Goal: Task Accomplishment & Management: Complete application form

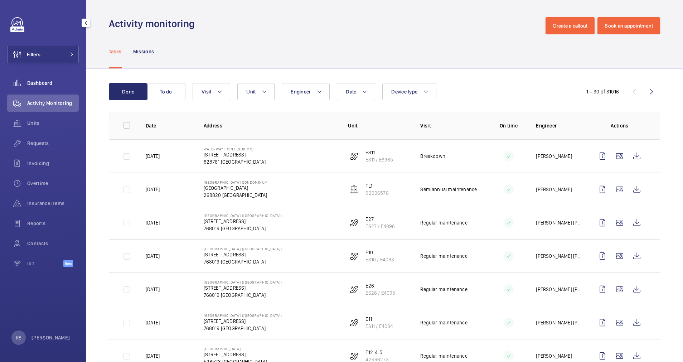
click at [41, 80] on span "Dashboard" at bounding box center [53, 82] width 52 height 7
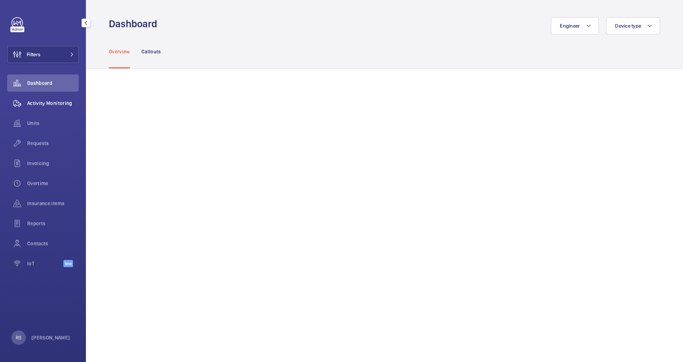
click at [31, 100] on span "Activity Monitoring" at bounding box center [53, 103] width 52 height 7
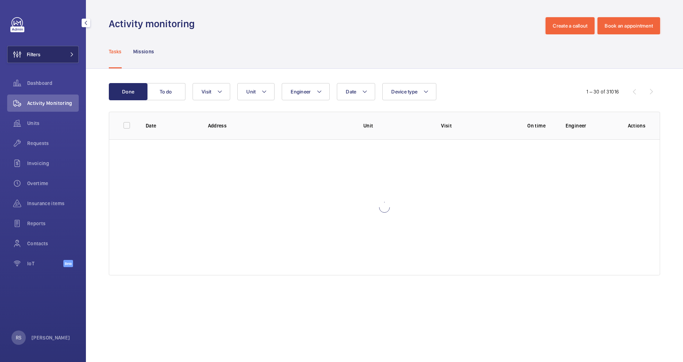
click at [57, 52] on button "Filters" at bounding box center [43, 54] width 72 height 17
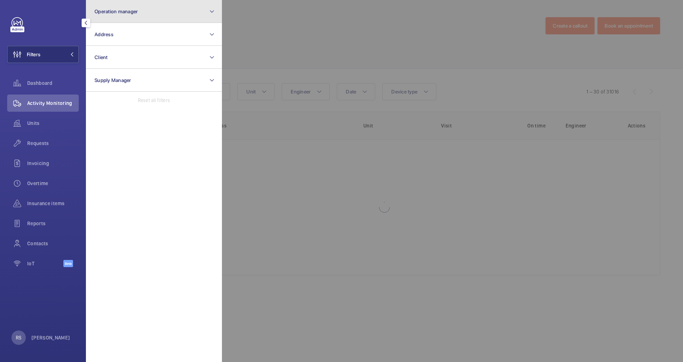
click at [163, 6] on button "Operation manager" at bounding box center [154, 11] width 136 height 23
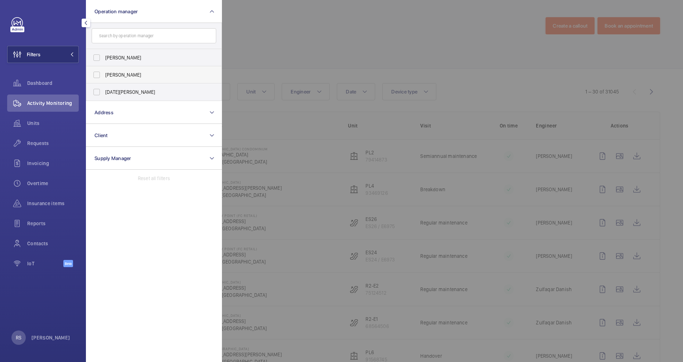
click at [133, 76] on span "[PERSON_NAME]" at bounding box center [154, 74] width 98 height 7
click at [104, 76] on input "[PERSON_NAME]" at bounding box center [97, 75] width 14 height 14
checkbox input "true"
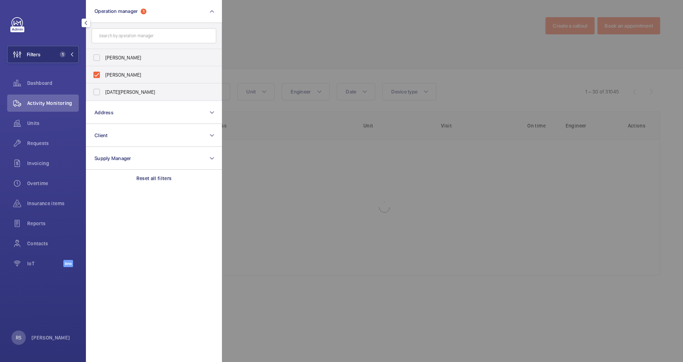
click at [242, 42] on div at bounding box center [563, 181] width 683 height 362
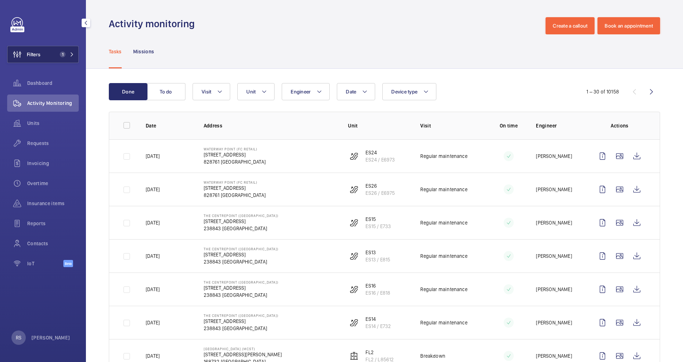
click at [75, 52] on button "Filters 1" at bounding box center [43, 54] width 72 height 17
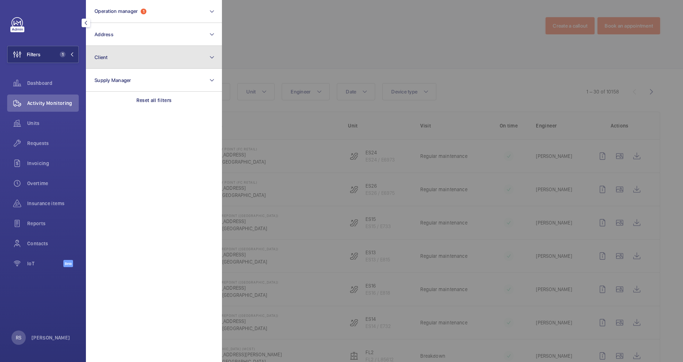
click at [125, 61] on button "Client" at bounding box center [154, 57] width 136 height 23
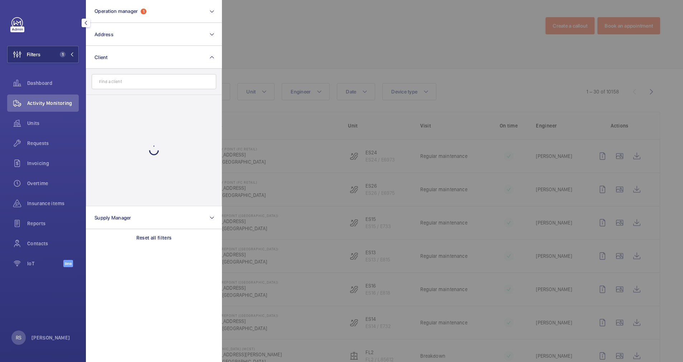
click at [131, 78] on input "text" at bounding box center [154, 81] width 125 height 15
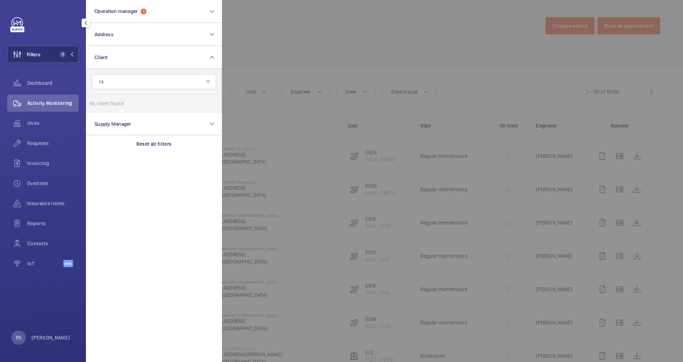
type input "c"
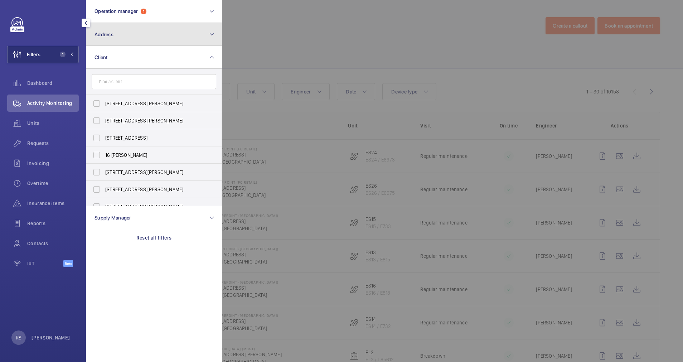
click at [148, 29] on button "Address" at bounding box center [154, 34] width 136 height 23
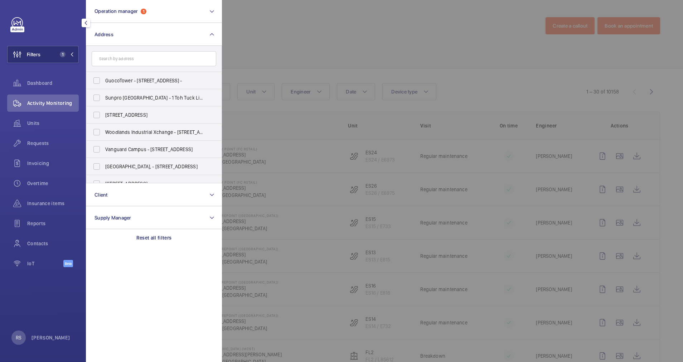
click at [116, 54] on input "text" at bounding box center [154, 58] width 125 height 15
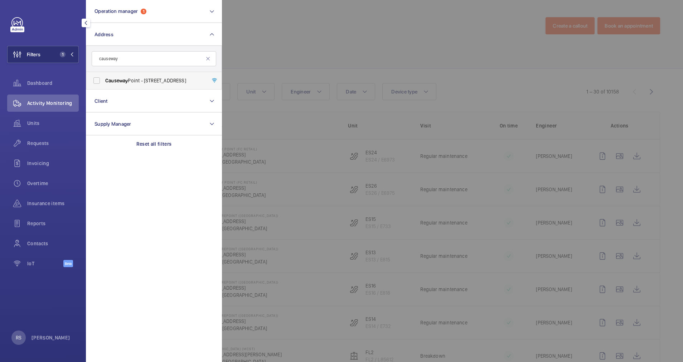
type input "causeway"
click at [131, 83] on span "[GEOGRAPHIC_DATA] - [STREET_ADDRESS]" at bounding box center [154, 80] width 98 height 7
click at [104, 83] on input "[GEOGRAPHIC_DATA] - [STREET_ADDRESS]" at bounding box center [97, 80] width 14 height 14
checkbox input "true"
click at [309, 45] on div at bounding box center [563, 181] width 683 height 362
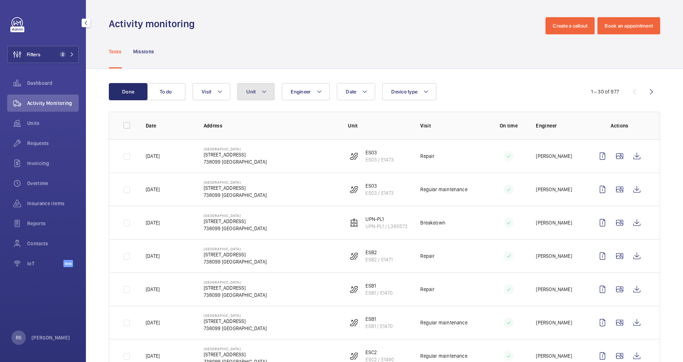
click at [270, 92] on button "Unit" at bounding box center [255, 91] width 37 height 17
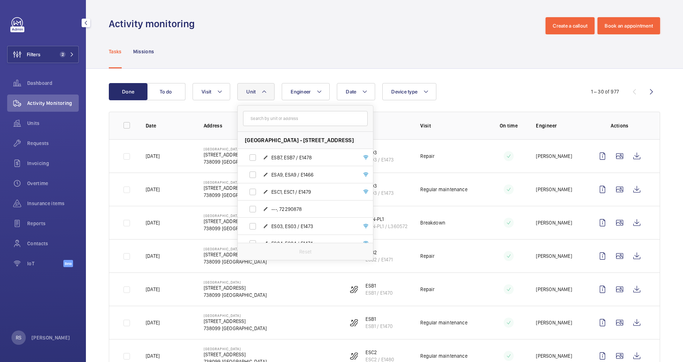
click at [255, 117] on input "text" at bounding box center [305, 118] width 125 height 15
type input "ES1"
click at [446, 60] on div "Tasks Missions" at bounding box center [384, 51] width 551 height 34
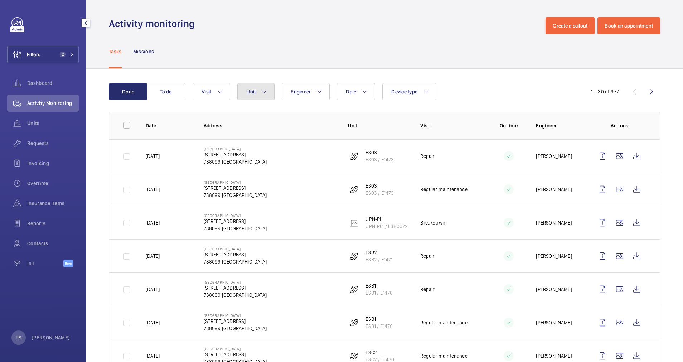
click at [257, 90] on button "Unit" at bounding box center [255, 91] width 37 height 17
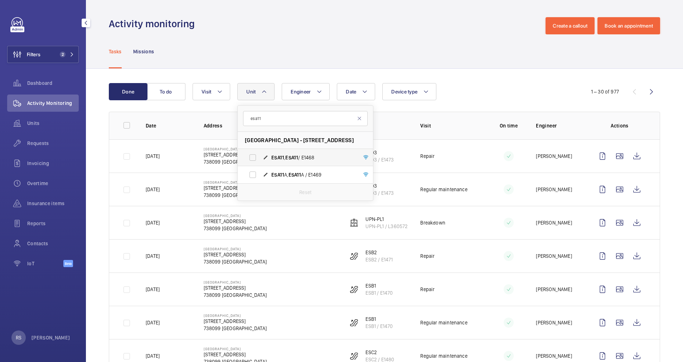
type input "esa11"
click at [298, 157] on span "ESA11" at bounding box center [291, 158] width 13 height 6
click at [260, 157] on input "ESA11 , ESA11 / E1468" at bounding box center [253, 157] width 14 height 14
checkbox input "true"
click at [415, 48] on div "Tasks Missions" at bounding box center [384, 51] width 551 height 34
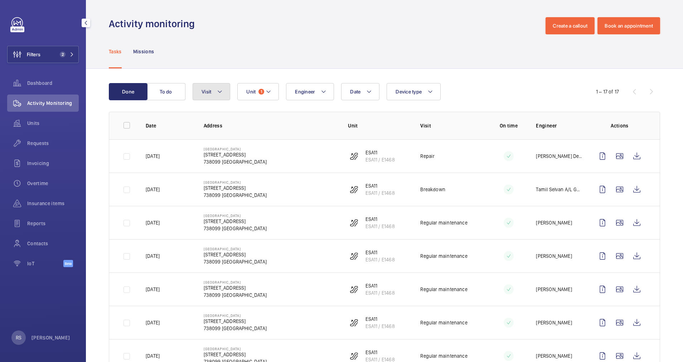
click at [218, 88] on mat-icon at bounding box center [220, 91] width 6 height 9
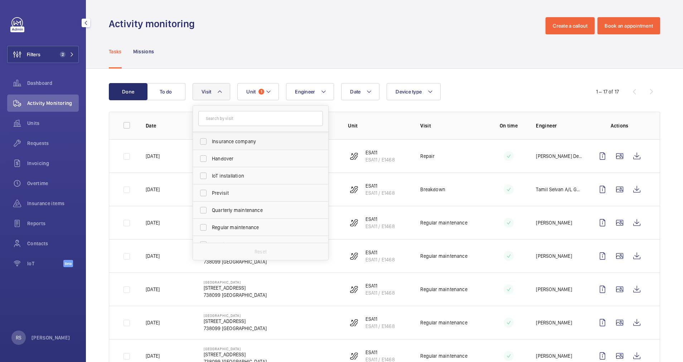
scroll to position [112, 0]
click at [236, 191] on label "Repair" at bounding box center [255, 182] width 125 height 17
click at [211, 190] on input "Repair" at bounding box center [203, 182] width 14 height 14
checkbox input "true"
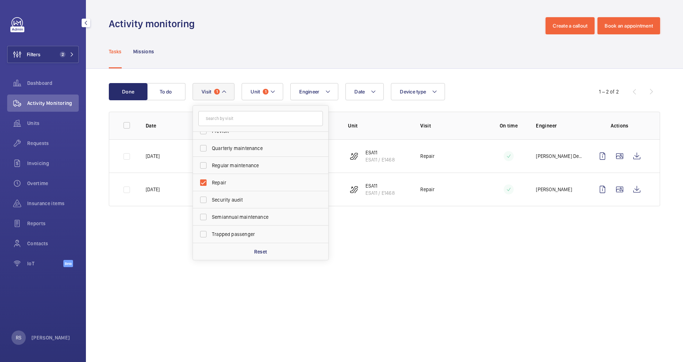
click at [561, 252] on wm-front-admin-operations-monitoring "Activity monitoring Create a callout Book an appointment Tasks Missions Done To…" at bounding box center [384, 181] width 597 height 362
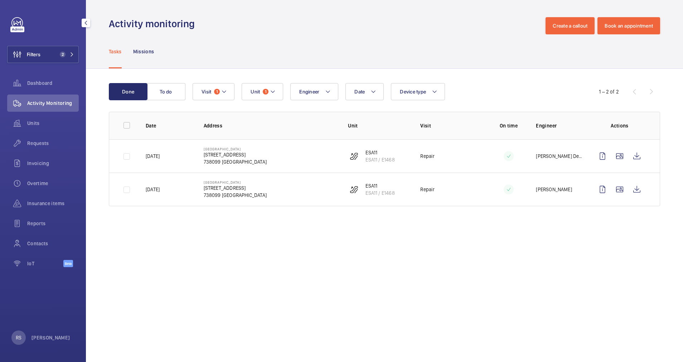
click at [462, 245] on wm-front-admin-operations-monitoring "Activity monitoring Create a callout Book an appointment Tasks Missions Done To…" at bounding box center [384, 181] width 597 height 362
click at [634, 191] on wm-front-icon-button at bounding box center [636, 189] width 17 height 17
click at [71, 53] on mat-icon at bounding box center [72, 54] width 4 height 4
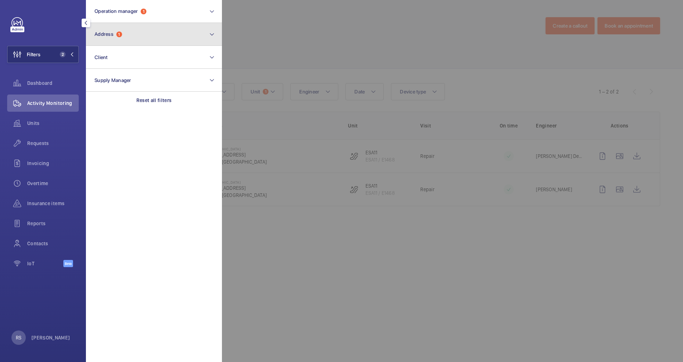
click at [134, 34] on button "Address 1" at bounding box center [154, 34] width 136 height 23
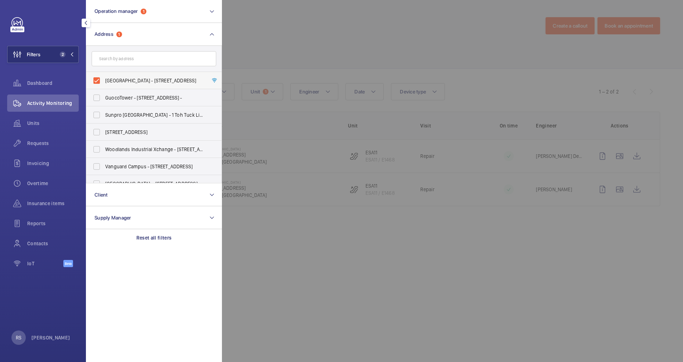
click at [126, 81] on span "[GEOGRAPHIC_DATA] - [STREET_ADDRESS]" at bounding box center [154, 80] width 98 height 7
click at [104, 81] on input "[GEOGRAPHIC_DATA] - [STREET_ADDRESS]" at bounding box center [97, 80] width 14 height 14
checkbox input "false"
click at [295, 46] on div at bounding box center [563, 181] width 683 height 362
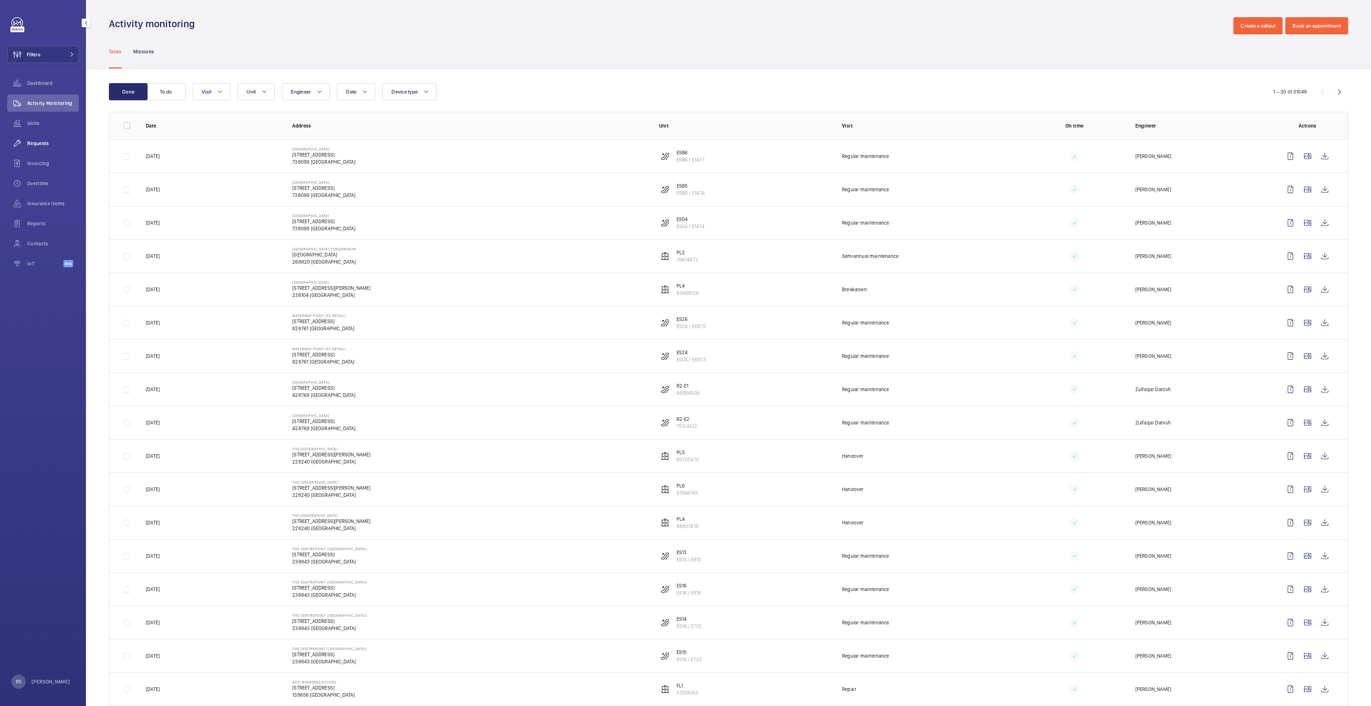
click at [57, 144] on span "Requests" at bounding box center [53, 143] width 52 height 7
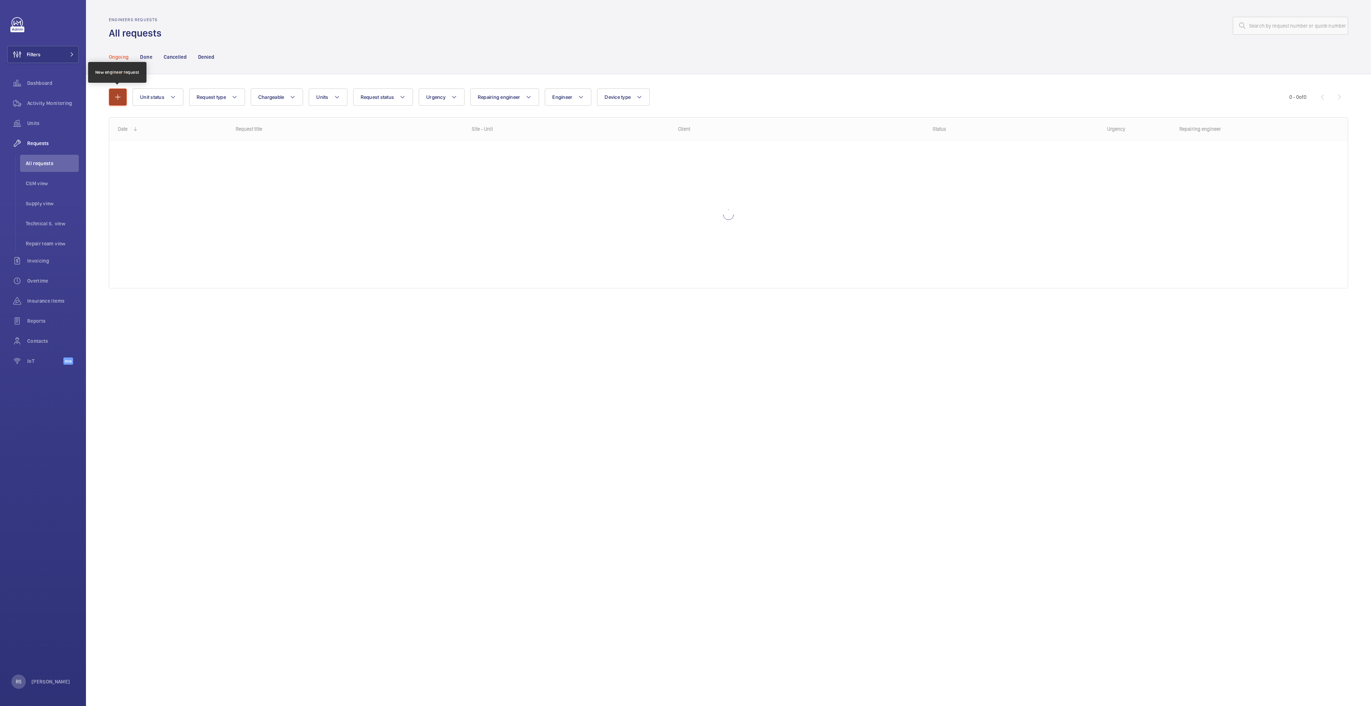
click at [120, 95] on mat-icon "button" at bounding box center [118, 97] width 9 height 9
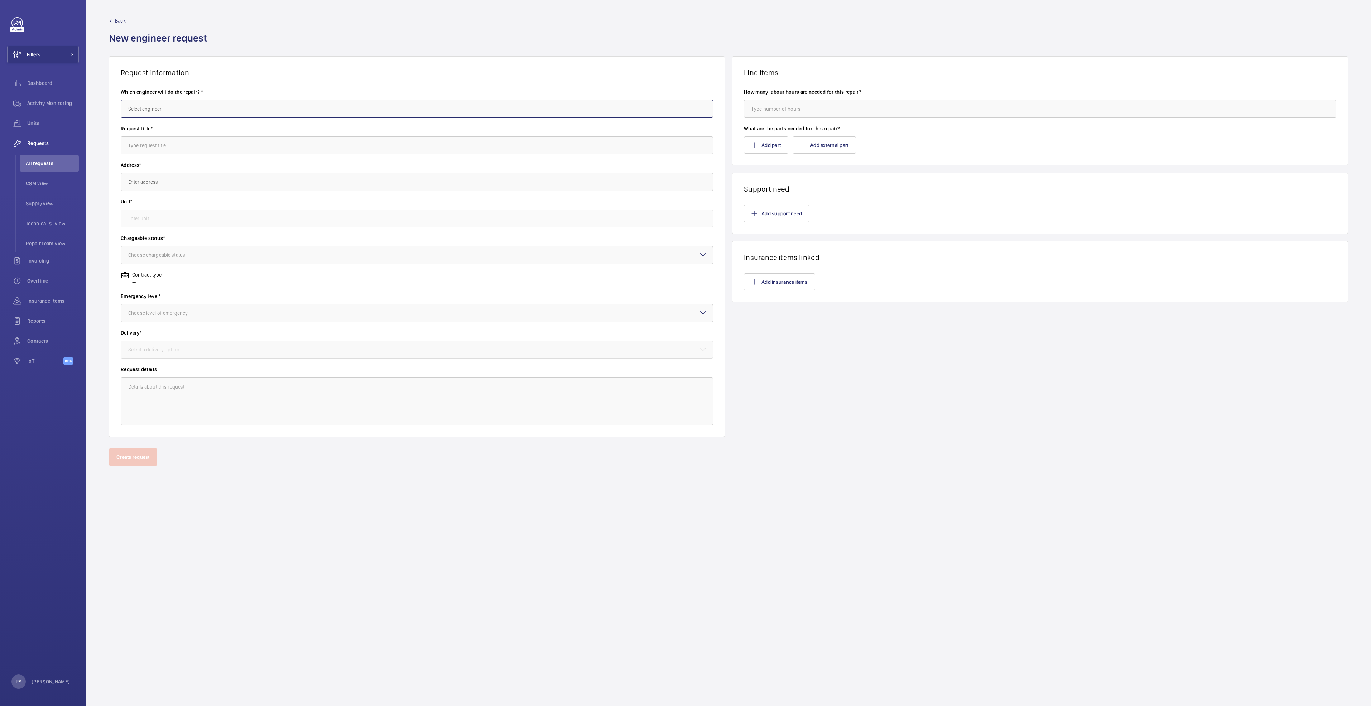
click at [228, 103] on input "text" at bounding box center [417, 109] width 592 height 18
click at [225, 133] on mat-option "[PERSON_NAME]" at bounding box center [417, 130] width 592 height 17
type input "[PERSON_NAME]"
click at [220, 143] on input "text" at bounding box center [417, 145] width 592 height 18
drag, startPoint x: 178, startPoint y: 147, endPoint x: 274, endPoint y: 144, distance: 96.0
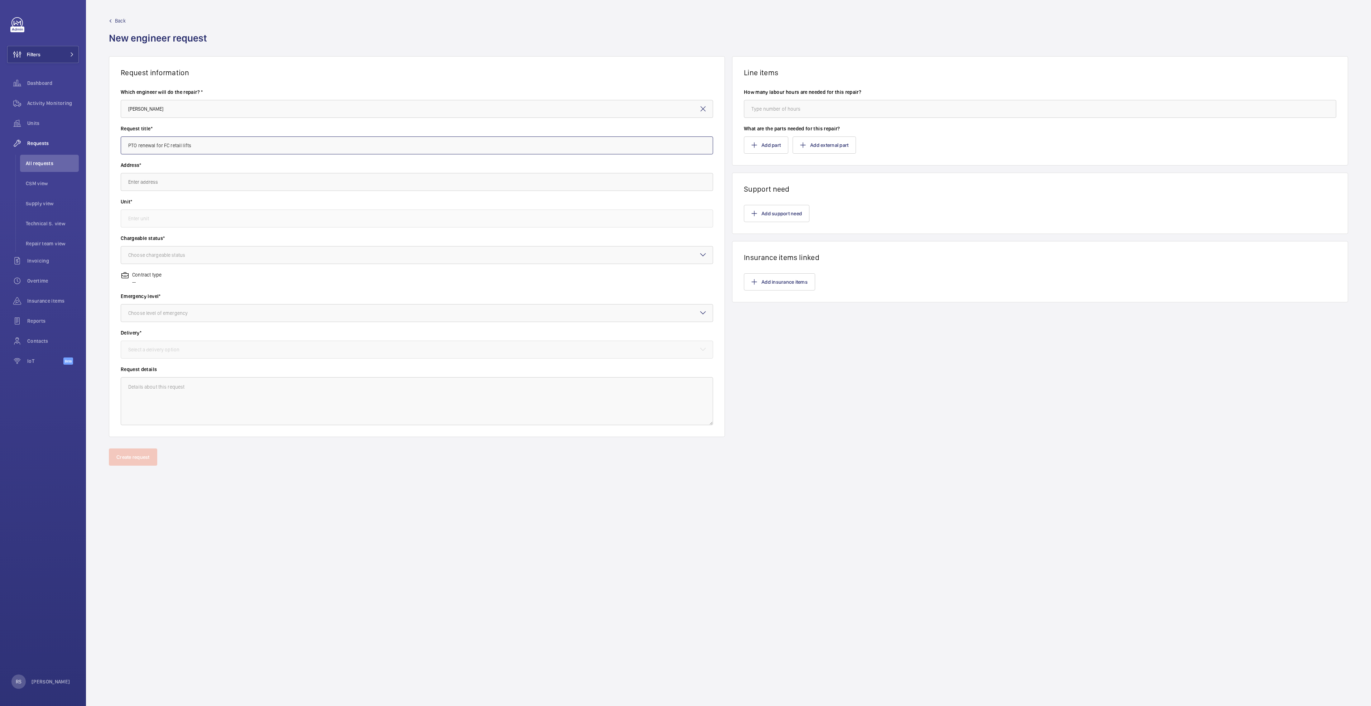
click at [267, 146] on input "PTO renewal for FC retail lifts" at bounding box center [417, 145] width 592 height 18
type input "PTO renewal for FC retail lifts"
click at [222, 187] on input "text" at bounding box center [417, 182] width 592 height 18
click at [221, 184] on input "text" at bounding box center [417, 182] width 592 height 18
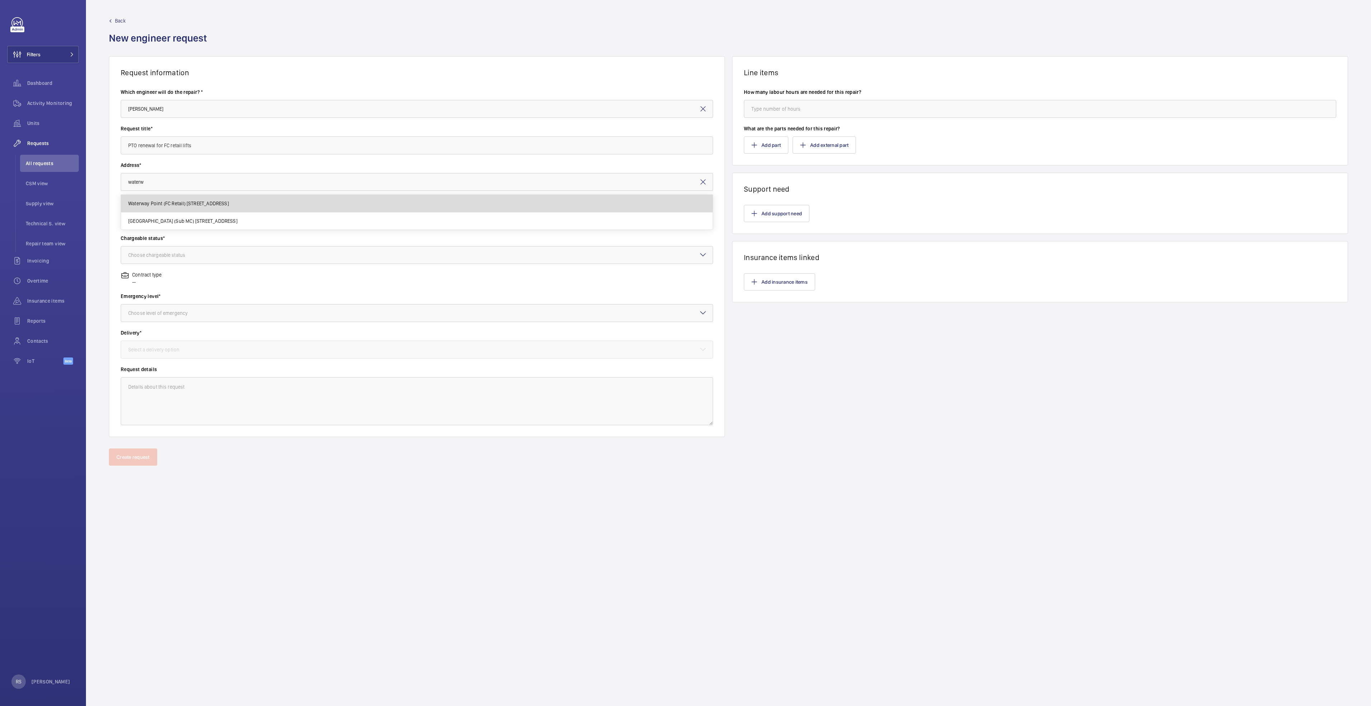
click at [229, 202] on span "Waterway Point (FC Retail) 83 Punggol Central, 828761 SINGAPORE" at bounding box center [178, 203] width 101 height 7
type input "Waterway Point (FC Retail) 83 Punggol Central, 828761 SINGAPORE"
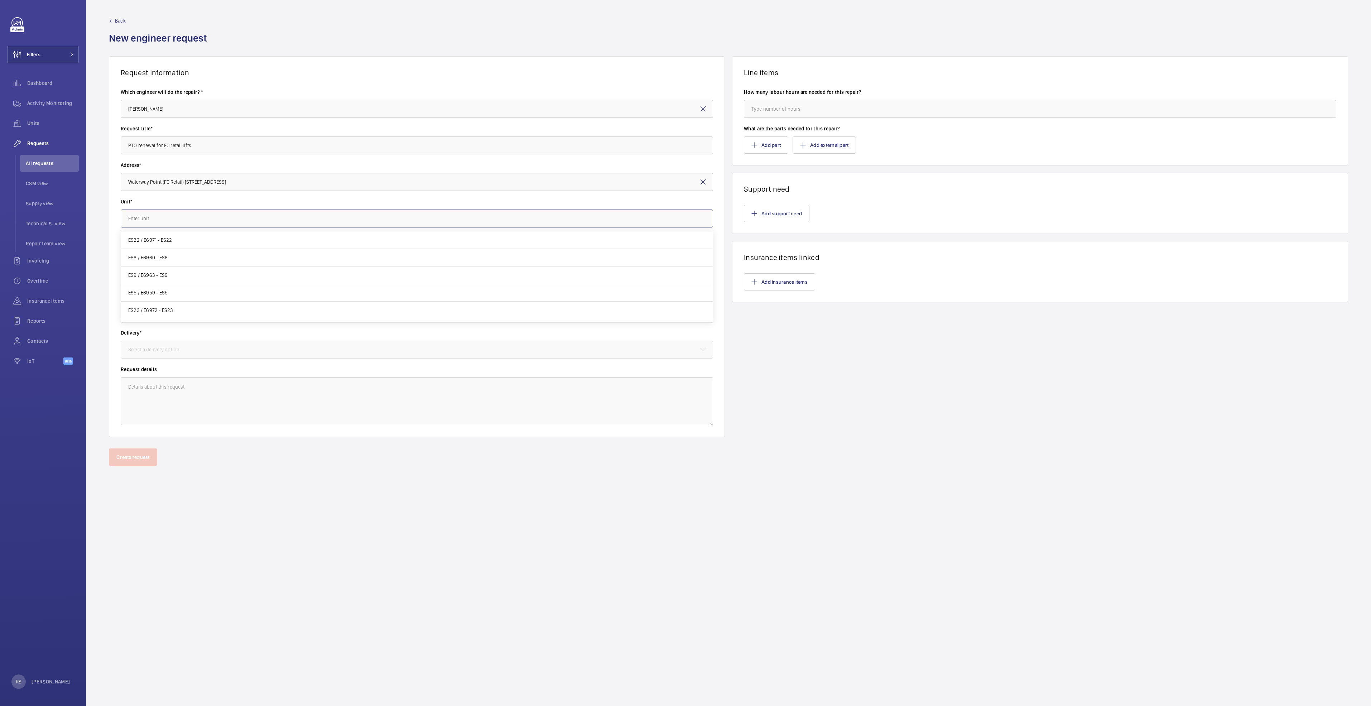
drag, startPoint x: 213, startPoint y: 225, endPoint x: 205, endPoint y: 223, distance: 8.3
click at [211, 225] on input "text" at bounding box center [417, 218] width 592 height 18
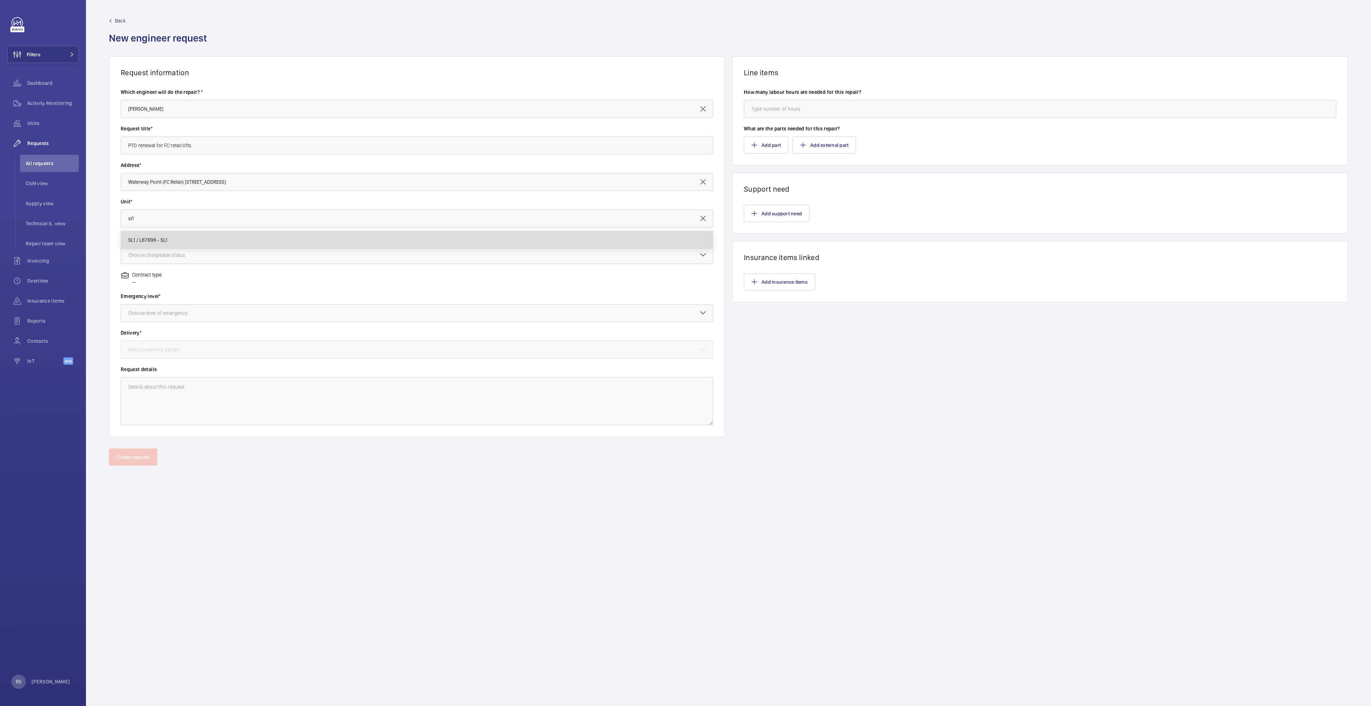
click at [199, 234] on mat-option "SL1 / L87698 - SL1" at bounding box center [417, 239] width 592 height 17
type input "SL1 / L87698 - SL1"
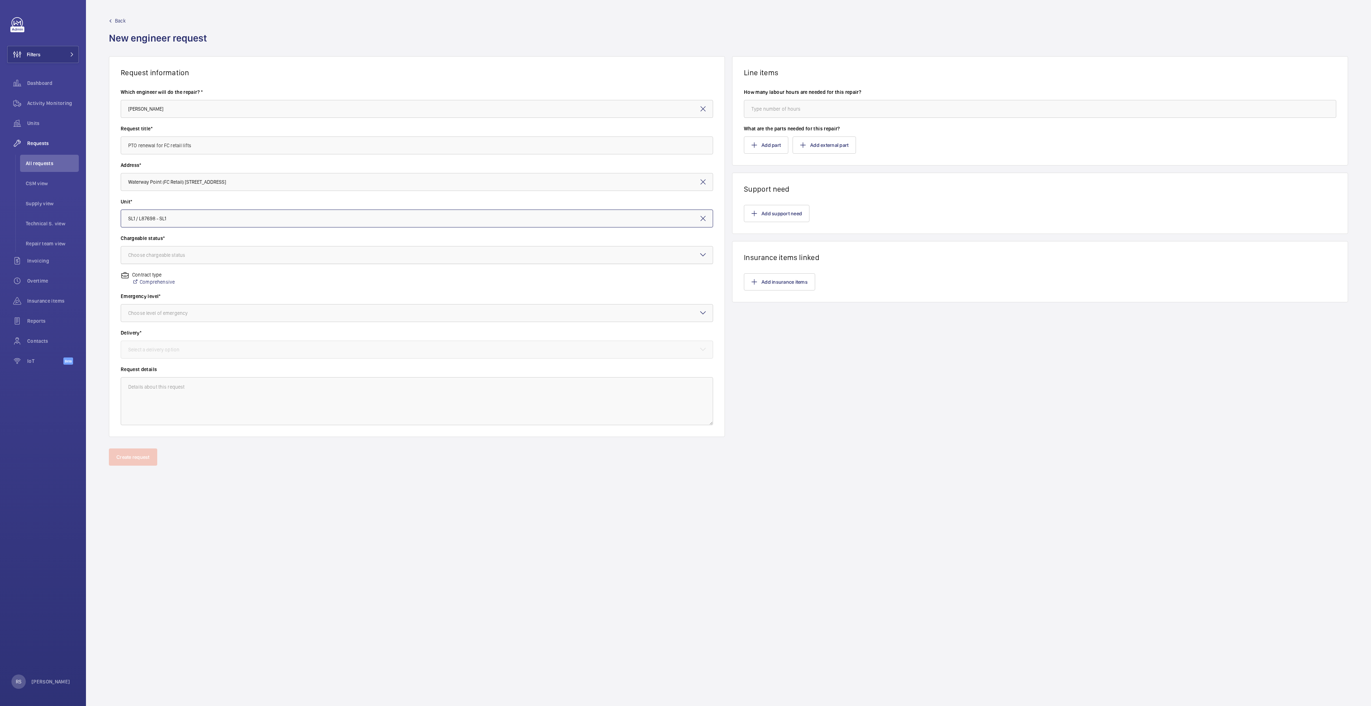
click at [204, 250] on div at bounding box center [417, 254] width 592 height 17
click at [179, 279] on span "Chargeable" at bounding box center [416, 276] width 577 height 7
click at [193, 318] on div at bounding box center [417, 312] width 592 height 17
click at [180, 370] on span "Urgent" at bounding box center [416, 369] width 577 height 7
click at [193, 352] on div "Select a delivery option" at bounding box center [162, 349] width 69 height 7
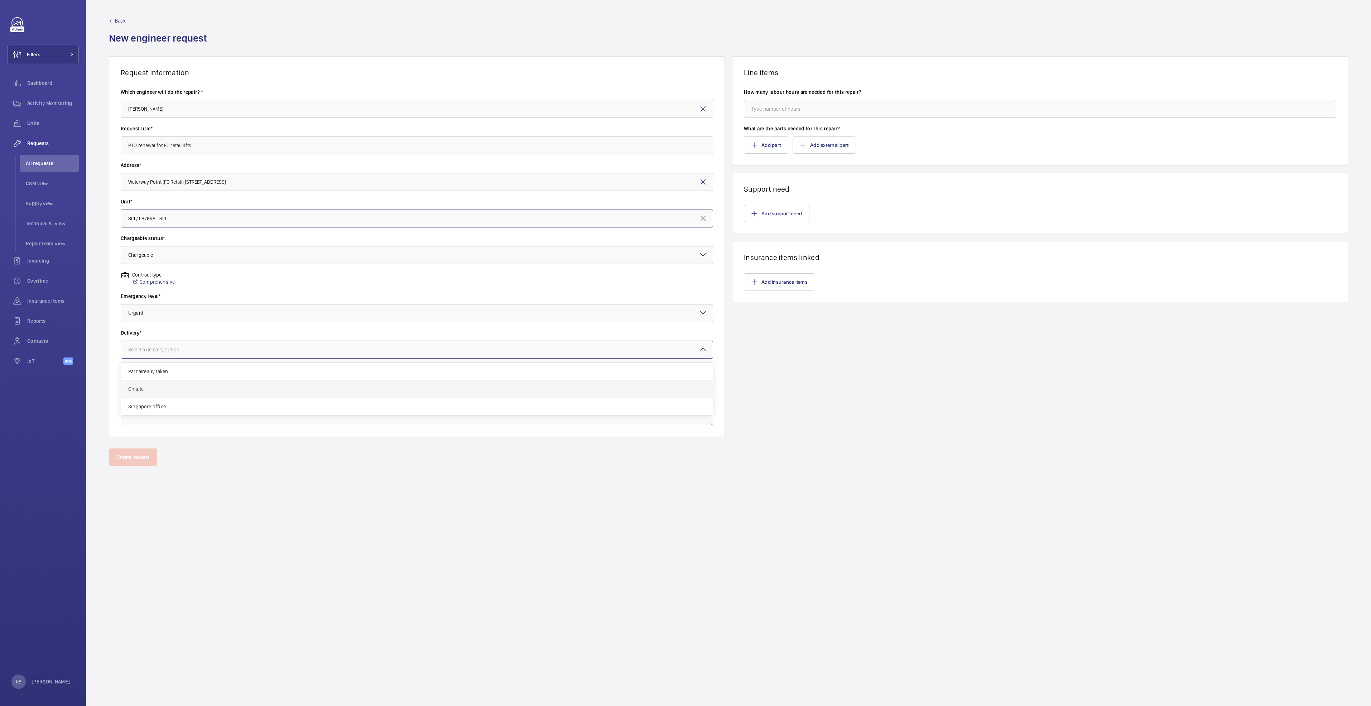
click at [186, 393] on div "On site" at bounding box center [417, 389] width 592 height 18
click at [788, 116] on input "number" at bounding box center [1040, 109] width 592 height 18
click at [742, 141] on wm-front-card-body "How many labour hours are needed for this repair? What are the parts needed for…" at bounding box center [1039, 121] width 615 height 88
click at [747, 142] on button "Add part" at bounding box center [766, 144] width 44 height 17
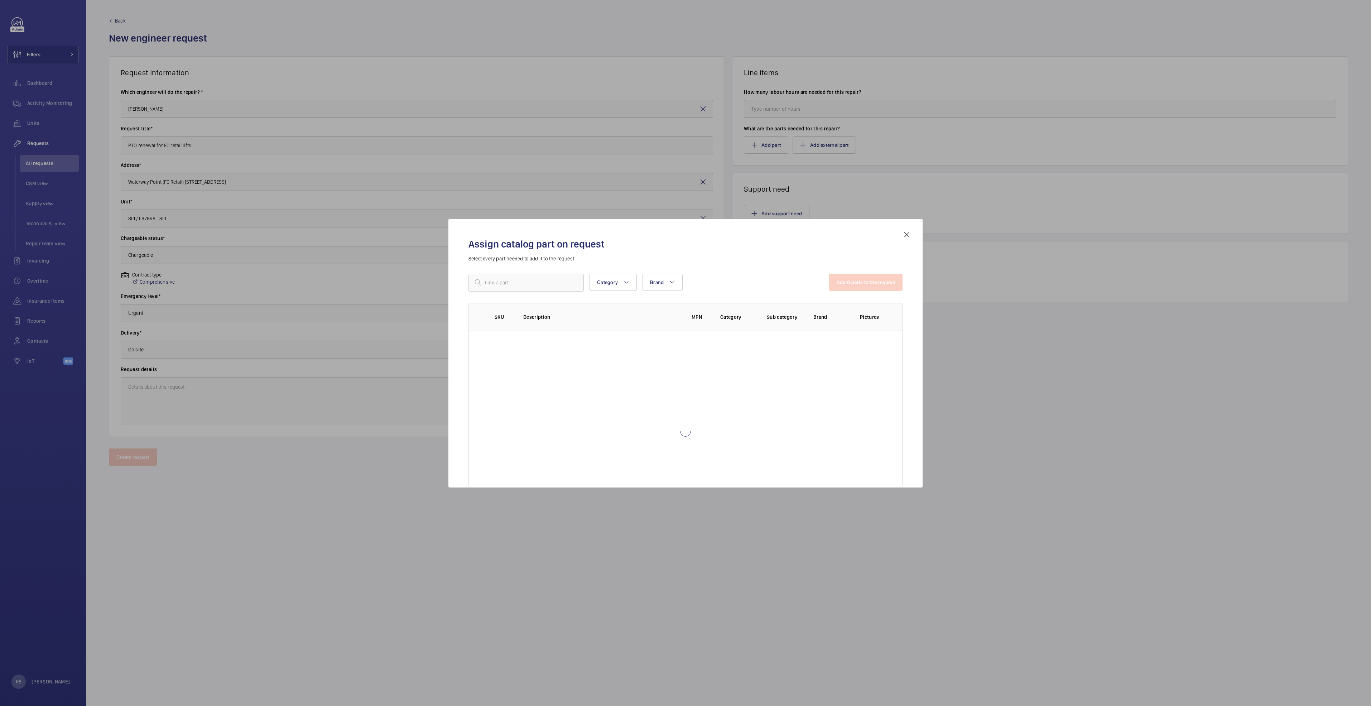
click at [526, 271] on div "Assign catalog part on request Select every part needed to add it to the reques…" at bounding box center [685, 358] width 451 height 257
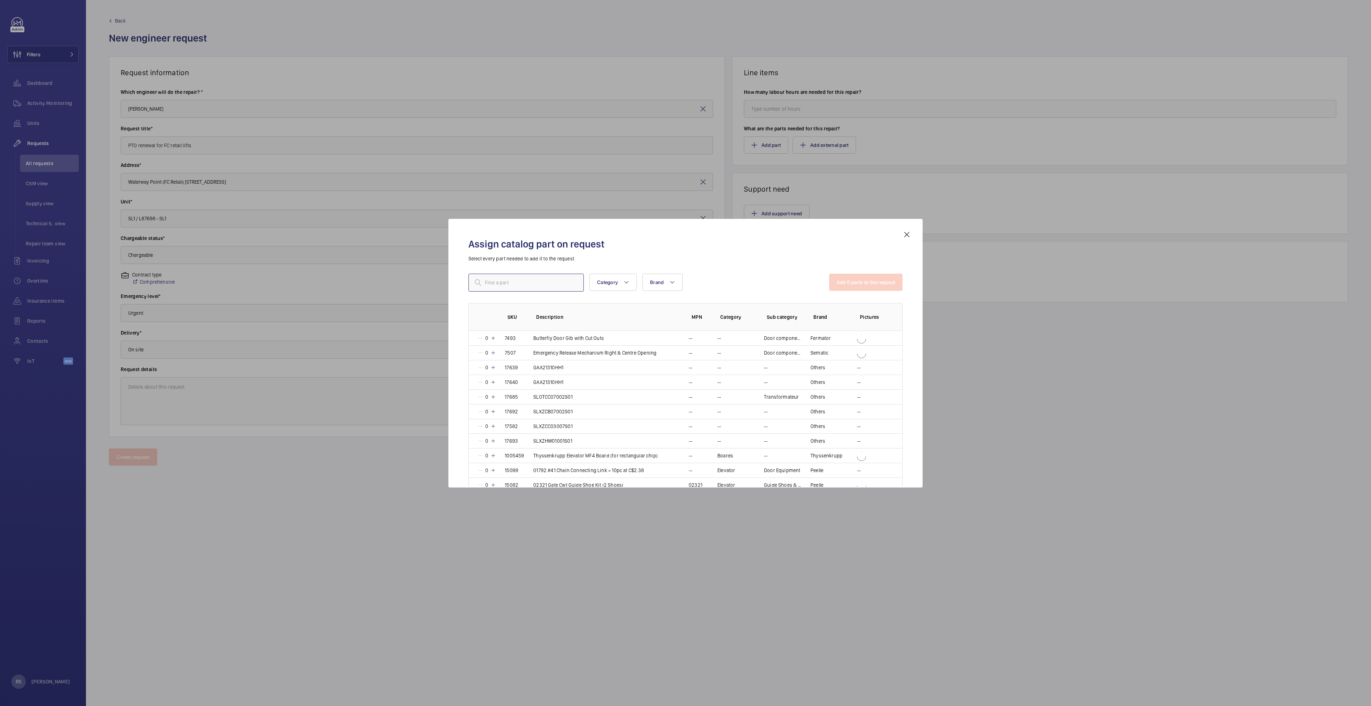
click at [528, 290] on input "text" at bounding box center [525, 283] width 115 height 18
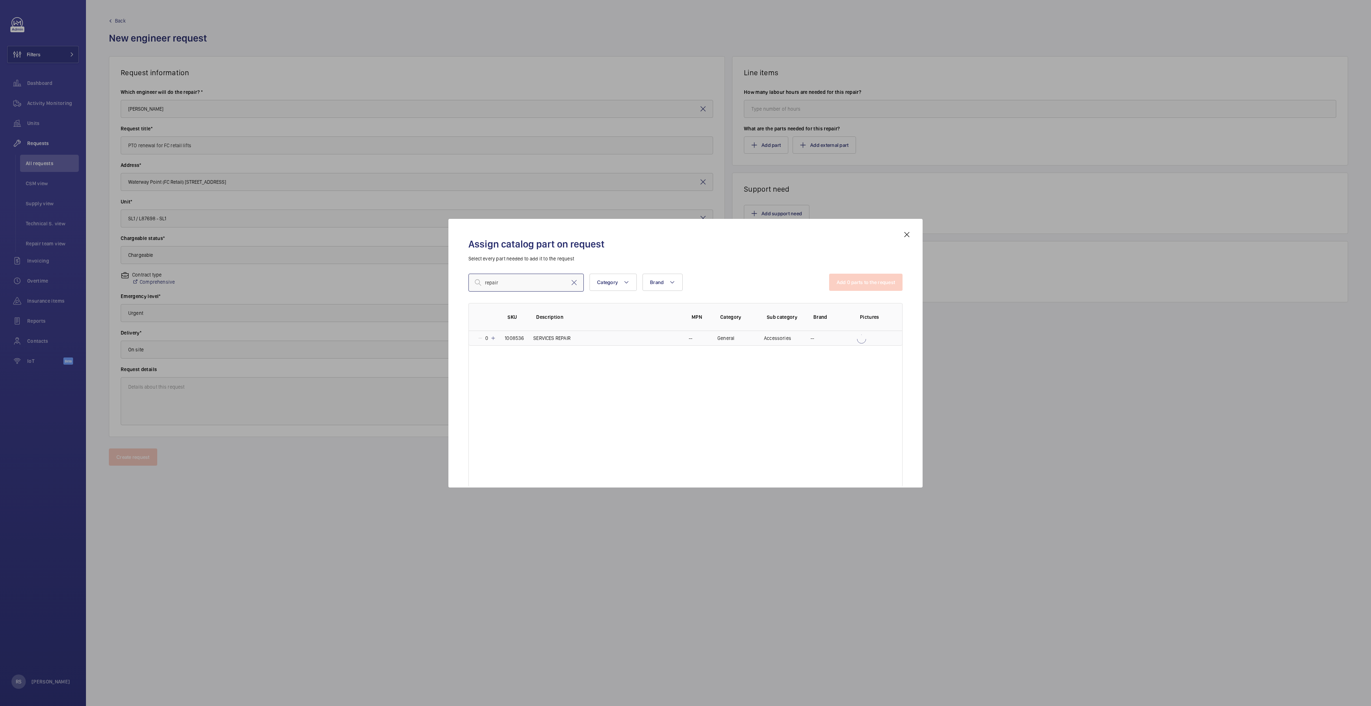
type input "repair"
click at [494, 339] on mat-icon at bounding box center [493, 338] width 6 height 6
click at [870, 280] on button "Add 1 parts to the request" at bounding box center [866, 282] width 73 height 17
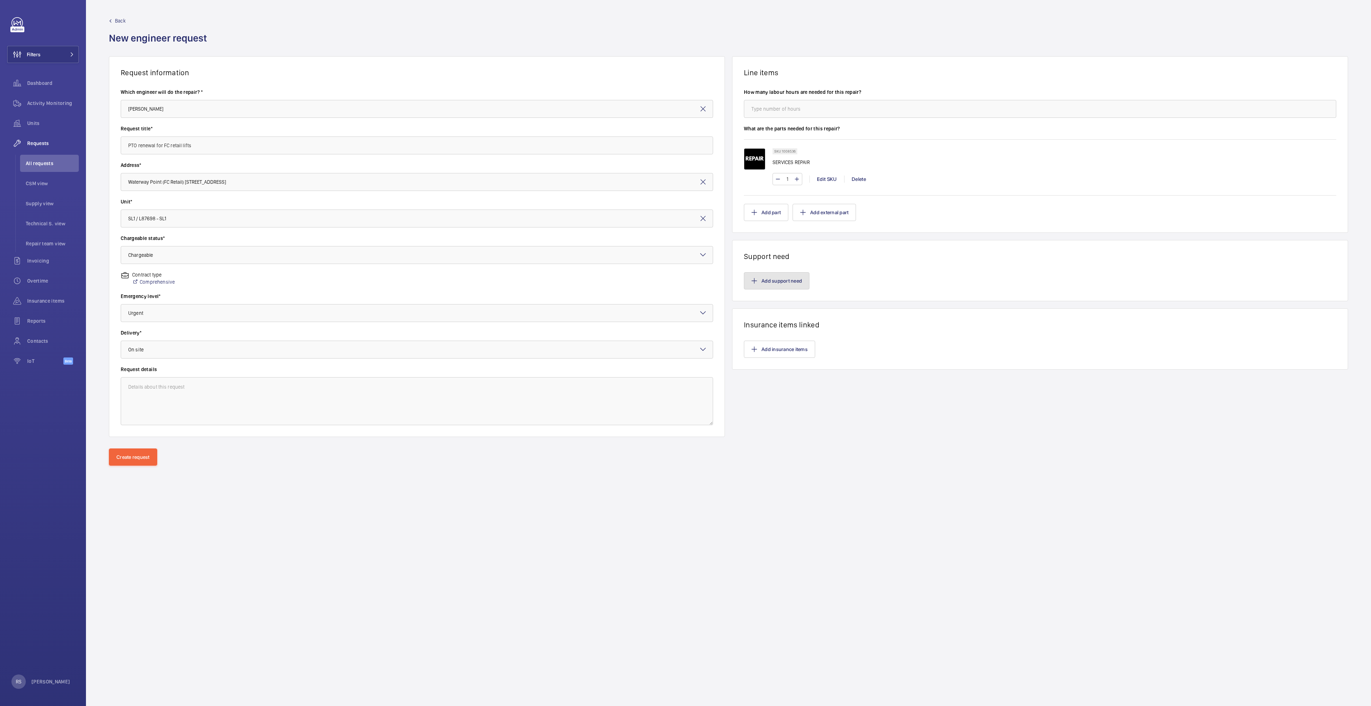
click at [793, 284] on button "Add support need" at bounding box center [777, 280] width 66 height 17
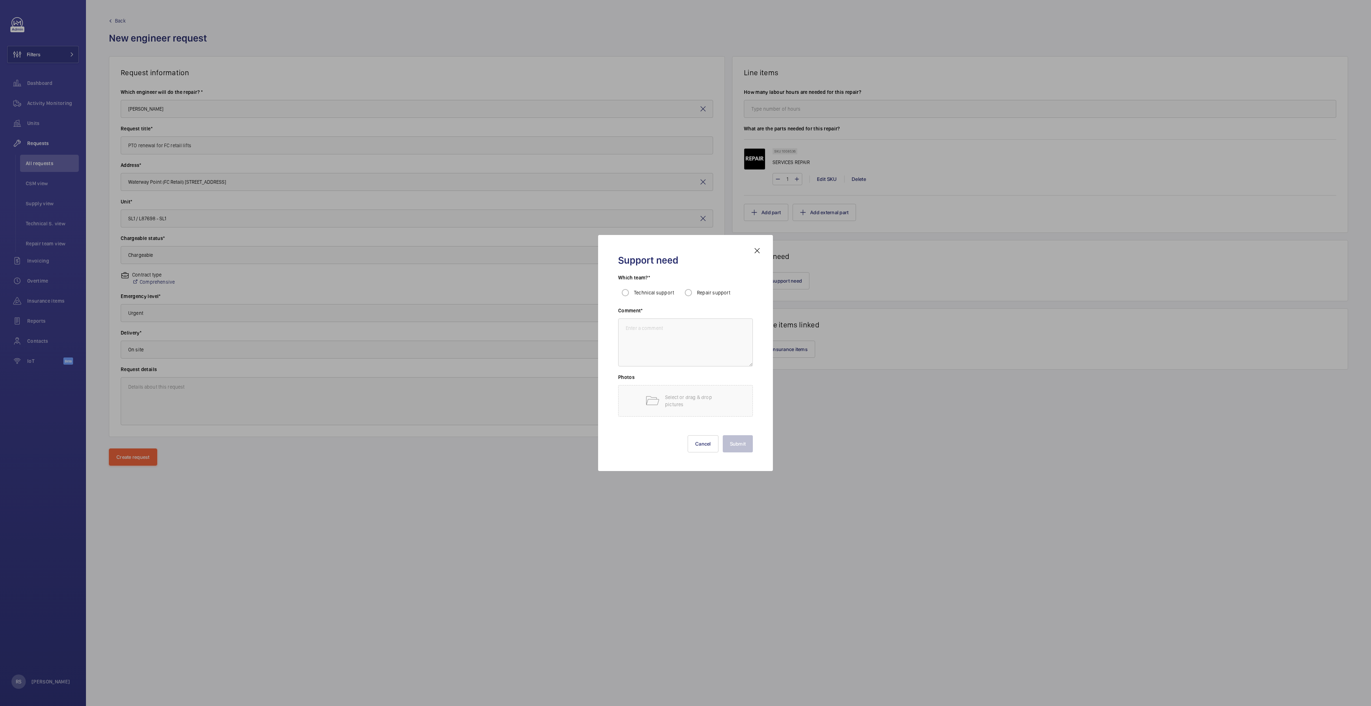
click at [760, 252] on mat-icon at bounding box center [757, 250] width 9 height 9
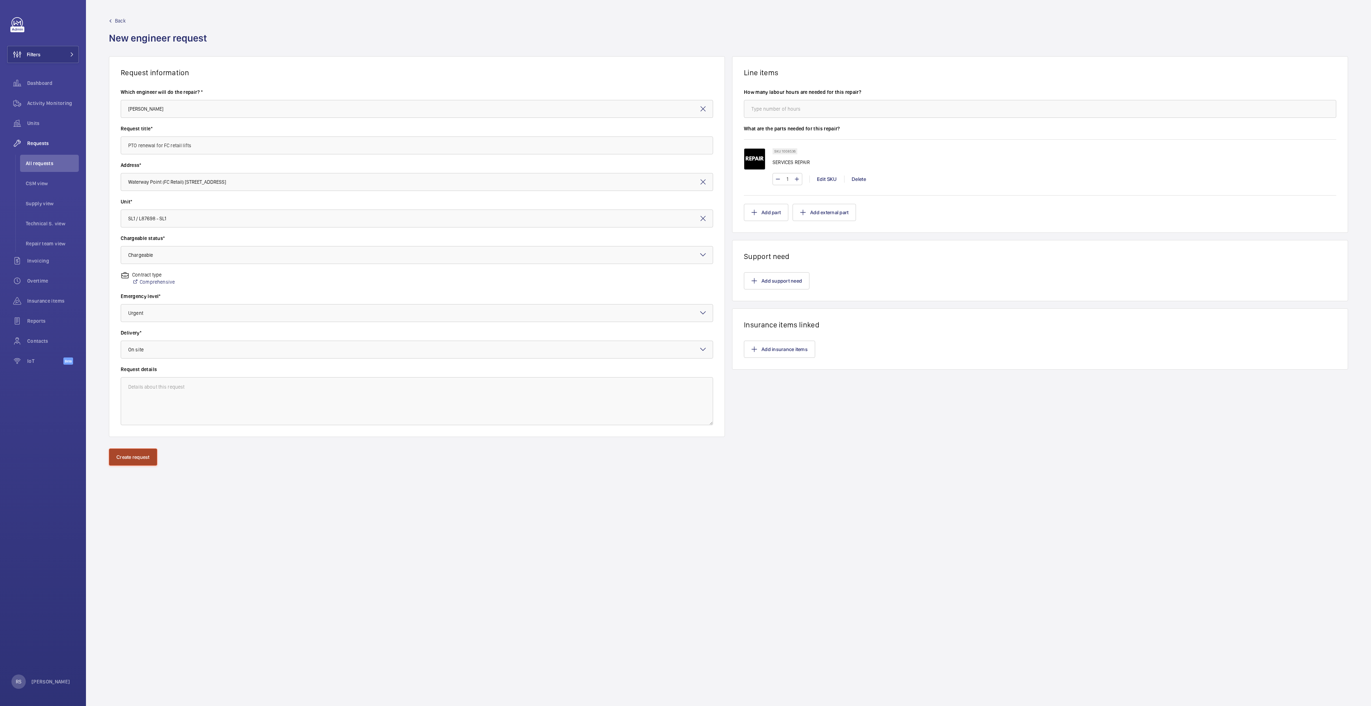
drag, startPoint x: 146, startPoint y: 456, endPoint x: 133, endPoint y: 447, distance: 15.8
click at [146, 456] on button "Create request" at bounding box center [133, 456] width 48 height 17
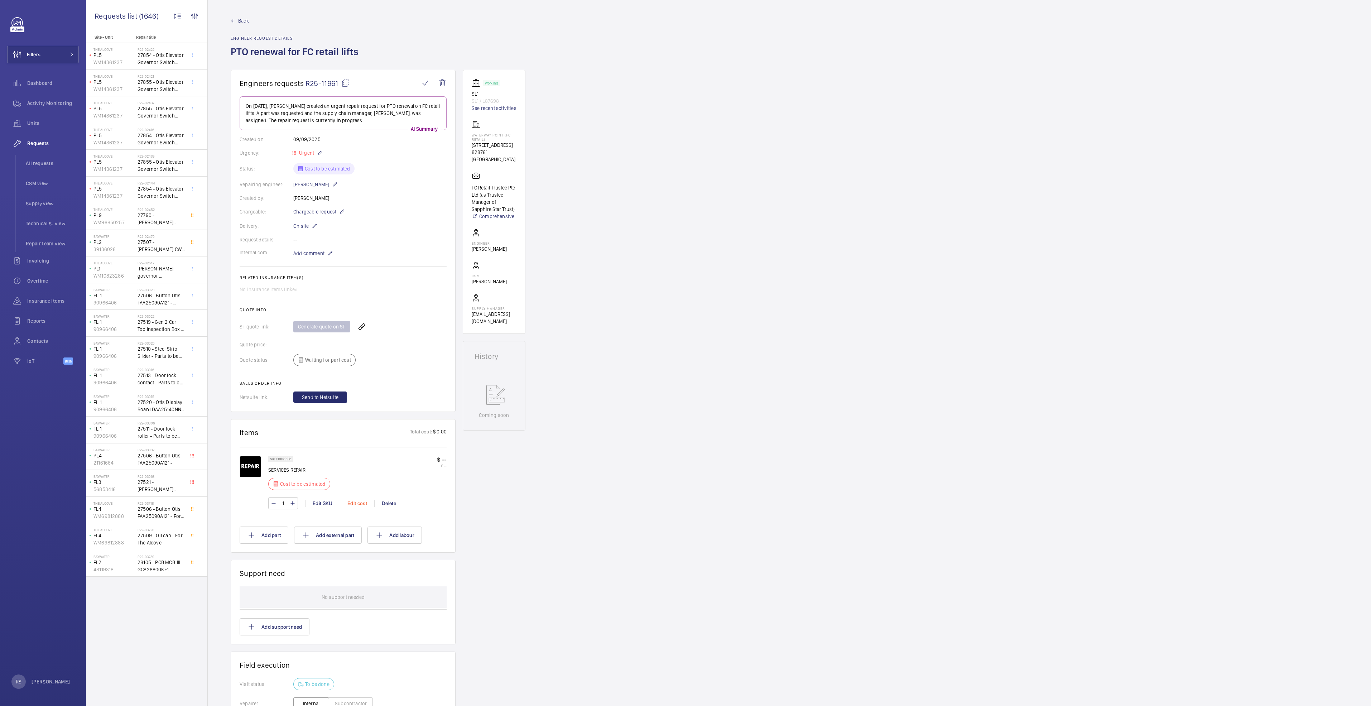
click at [358, 503] on div "Edit cost" at bounding box center [357, 503] width 34 height 7
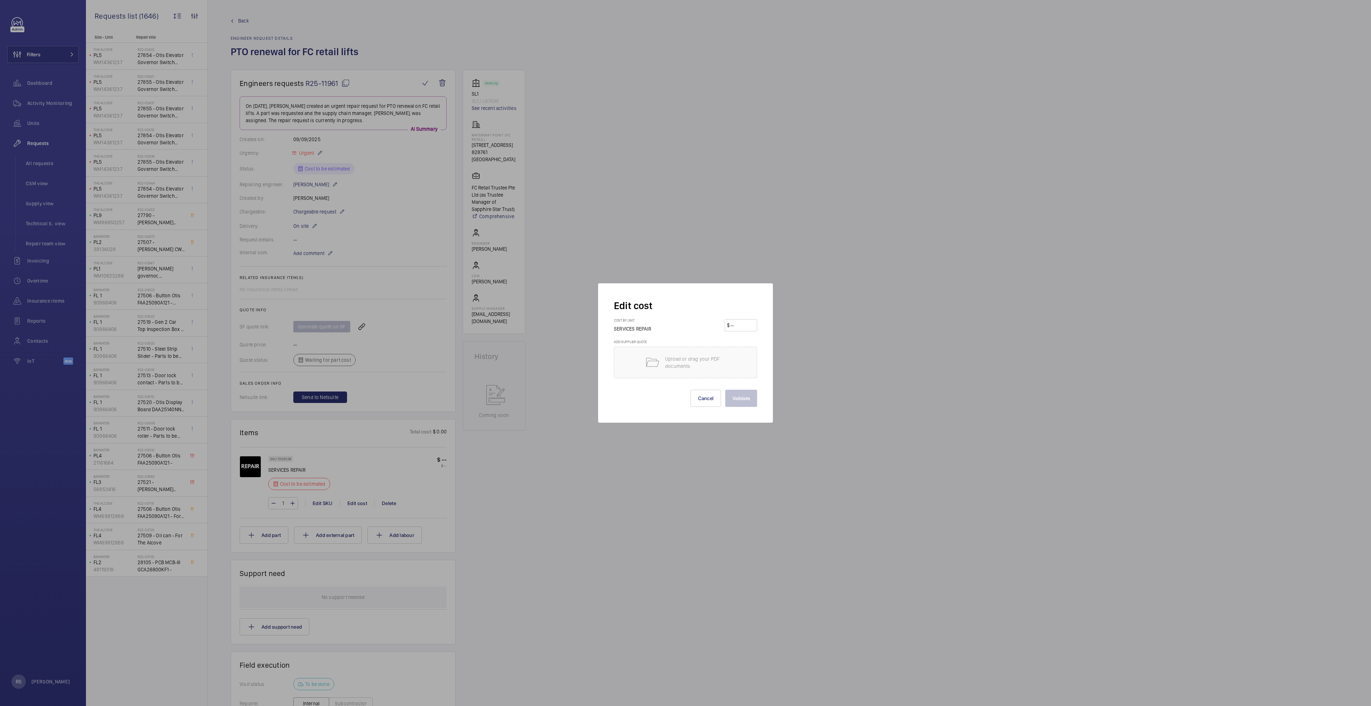
click at [741, 319] on input "number" at bounding box center [741, 324] width 25 height 11
type input "8550"
click at [749, 394] on button "Validate" at bounding box center [741, 398] width 32 height 17
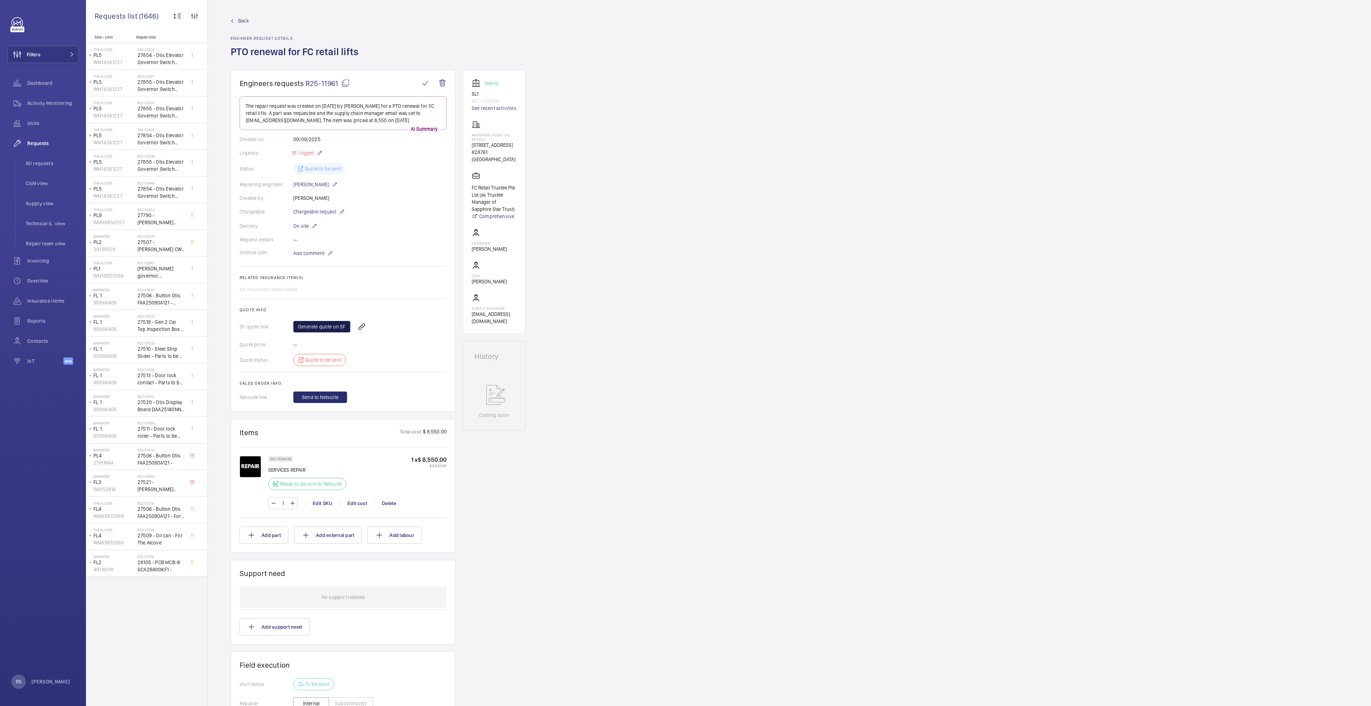
click at [321, 327] on link "Generate quote on SF" at bounding box center [321, 326] width 57 height 11
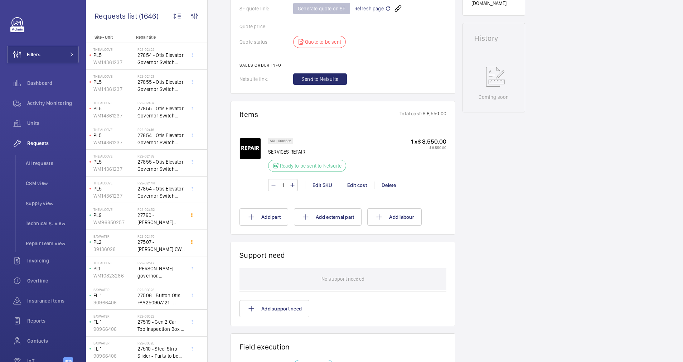
scroll to position [264, 0]
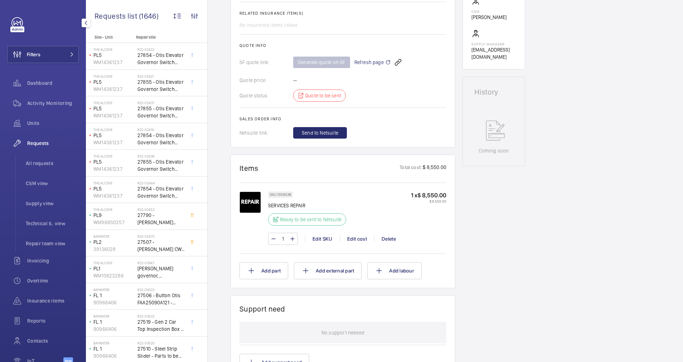
click at [32, 139] on div "Requests" at bounding box center [43, 143] width 72 height 17
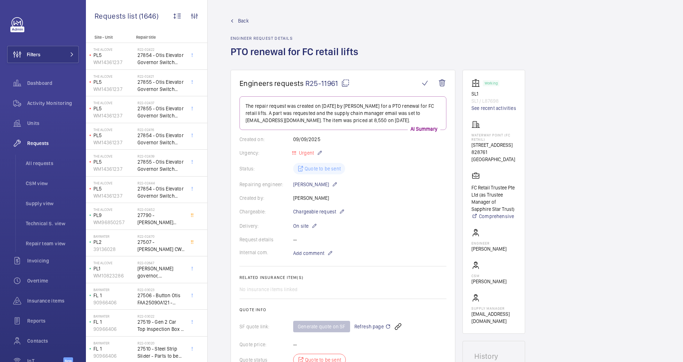
click at [233, 23] on link "Back" at bounding box center [297, 20] width 132 height 7
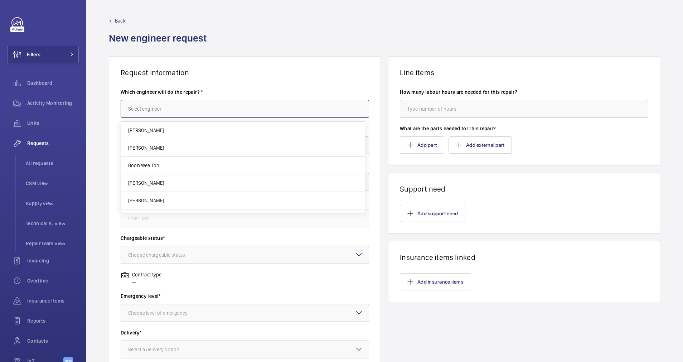
click at [173, 107] on input "text" at bounding box center [245, 109] width 249 height 18
click at [175, 146] on mat-option "[PERSON_NAME]" at bounding box center [243, 148] width 244 height 18
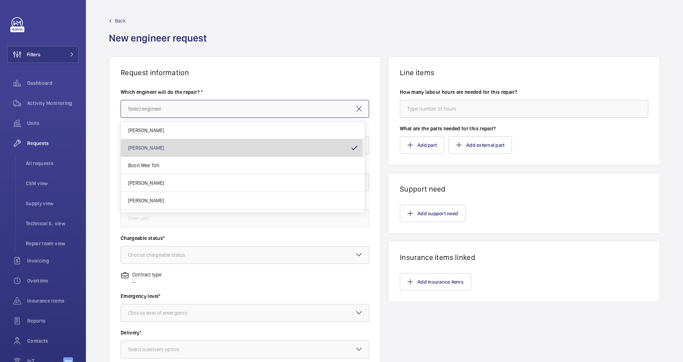
type input "[PERSON_NAME]"
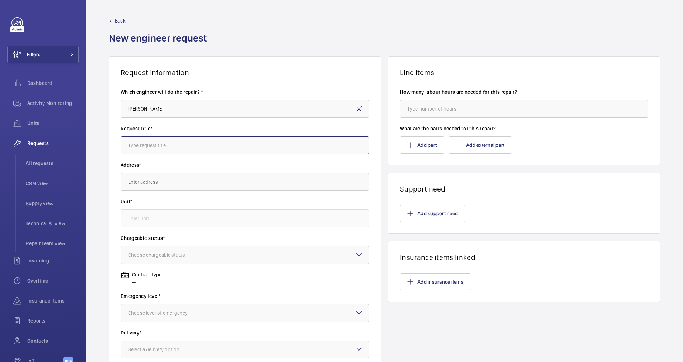
click at [184, 148] on input "text" at bounding box center [245, 145] width 249 height 18
type input "N"
type input "W"
type input "Full Load PTO renewal test"
click at [178, 181] on input "text" at bounding box center [245, 182] width 249 height 18
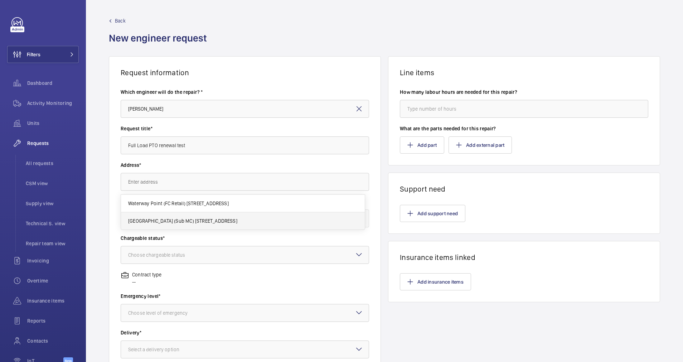
click at [188, 221] on span "Waterway Point (Sub MC) 83 Punggol Central, 828761 SINGAPORE" at bounding box center [182, 220] width 109 height 7
type input "Waterway Point (Sub MC) 83 Punggol Central, 828761 SINGAPORE"
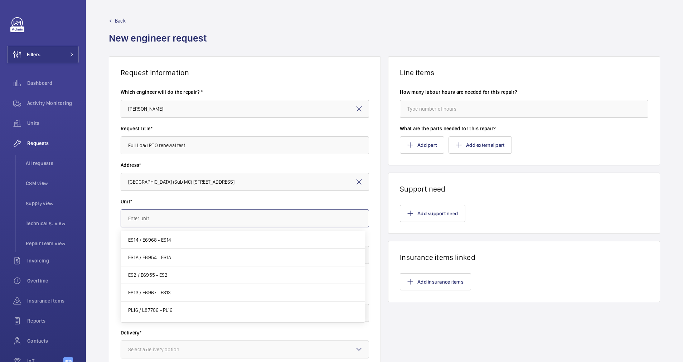
click at [188, 221] on input "text" at bounding box center [245, 218] width 249 height 18
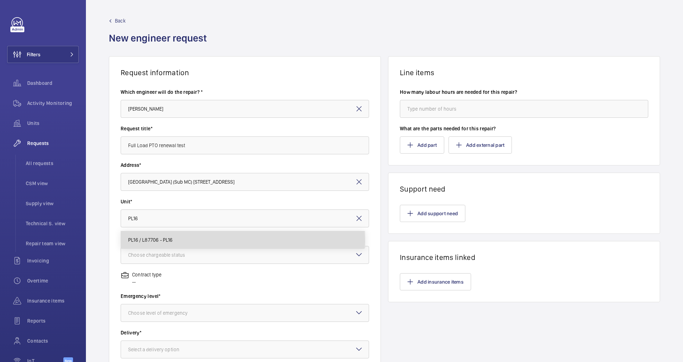
click at [175, 241] on mat-option "PL16 / L87706 - PL16" at bounding box center [243, 239] width 244 height 17
type input "PL16 / L87706 - PL16"
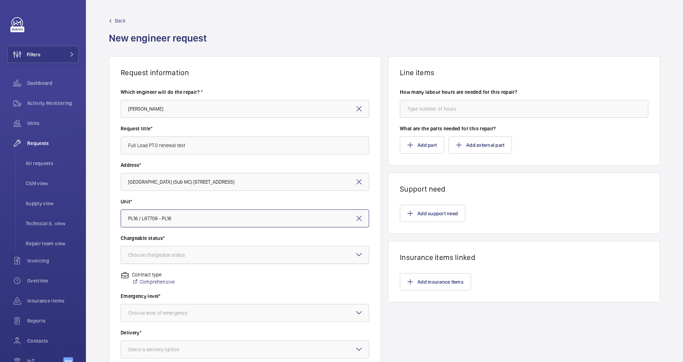
click at [172, 248] on div at bounding box center [245, 254] width 248 height 17
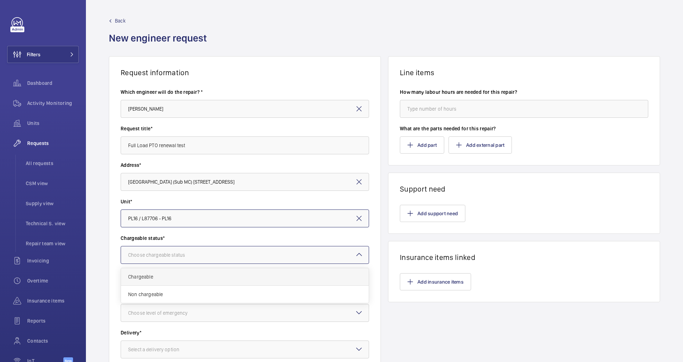
click at [166, 274] on span "Chargeable" at bounding box center [244, 276] width 233 height 7
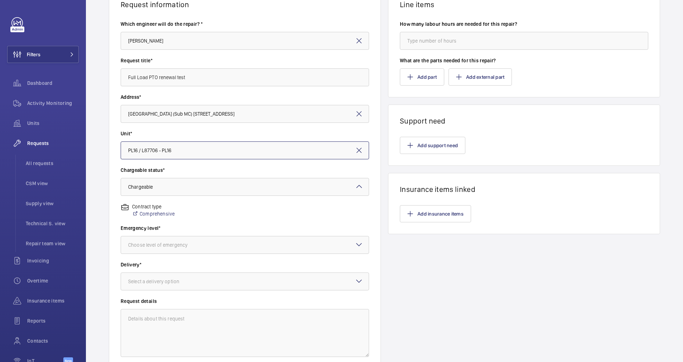
scroll to position [82, 0]
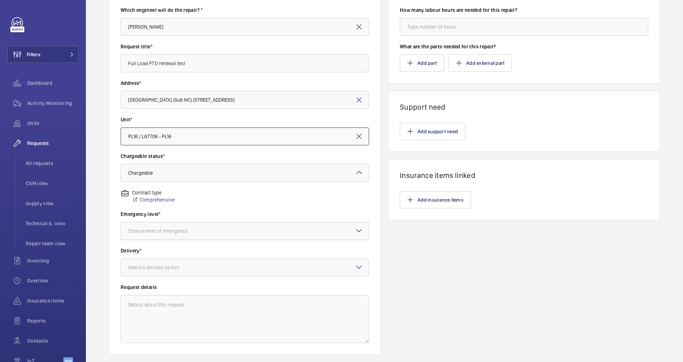
click at [221, 238] on div at bounding box center [245, 230] width 248 height 17
click at [157, 290] on span "Urgent" at bounding box center [244, 287] width 233 height 7
click at [167, 273] on div at bounding box center [245, 267] width 248 height 17
click at [161, 307] on span "On site" at bounding box center [244, 306] width 233 height 7
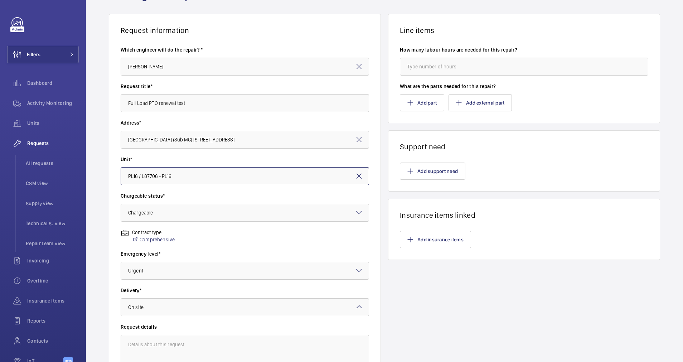
scroll to position [0, 0]
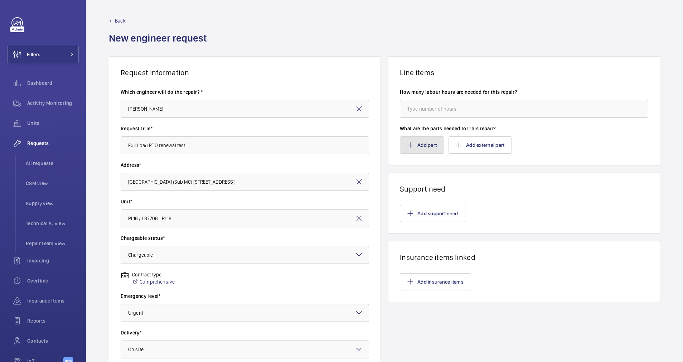
click at [411, 147] on button "Add part" at bounding box center [422, 144] width 44 height 17
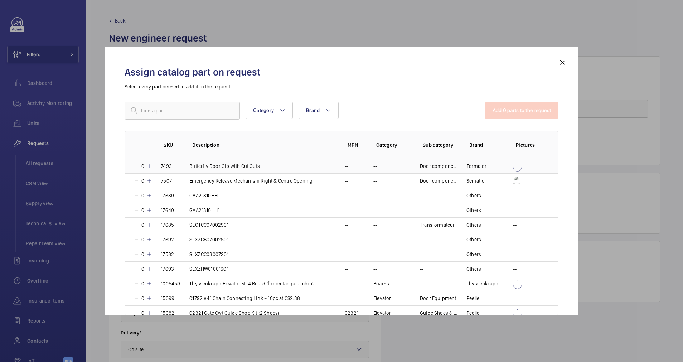
click at [151, 167] on mat-icon at bounding box center [149, 166] width 6 height 6
click at [136, 170] on td "1" at bounding box center [138, 166] width 27 height 14
click at [134, 168] on mat-icon at bounding box center [137, 166] width 6 height 6
click at [172, 97] on div "Assign catalog part on request Select every part needed to add it to the reques…" at bounding box center [341, 186] width 451 height 257
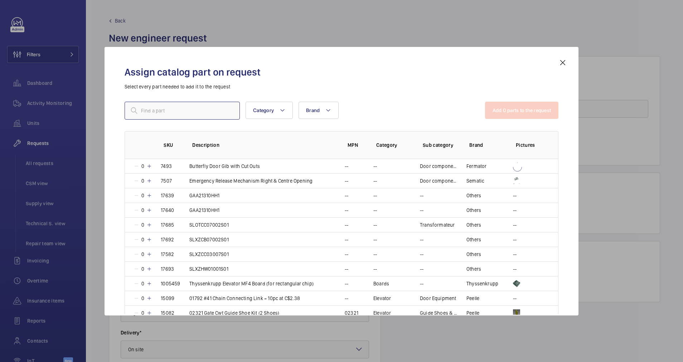
click at [172, 109] on input "text" at bounding box center [182, 111] width 115 height 18
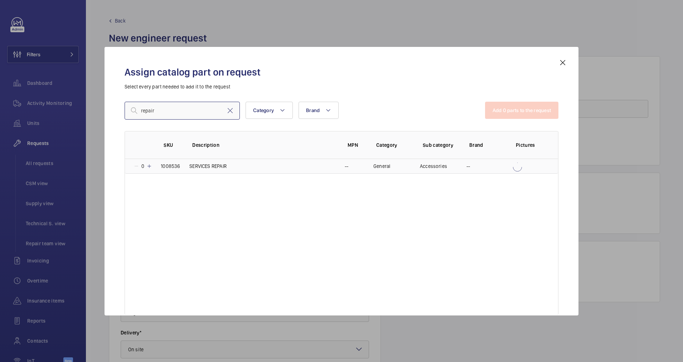
type input "repair"
click at [150, 164] on mat-icon at bounding box center [149, 166] width 6 height 6
click at [512, 117] on button "Add 1 parts to the request" at bounding box center [522, 110] width 73 height 17
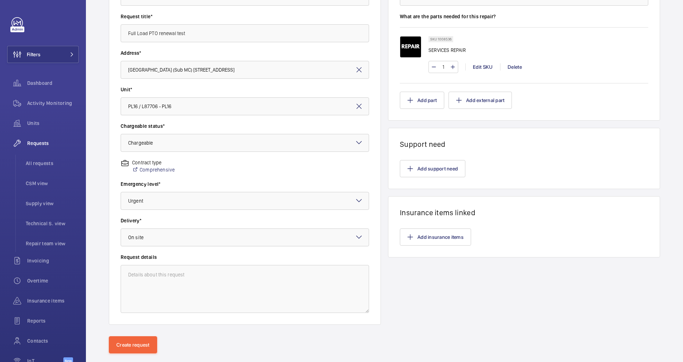
scroll to position [126, 0]
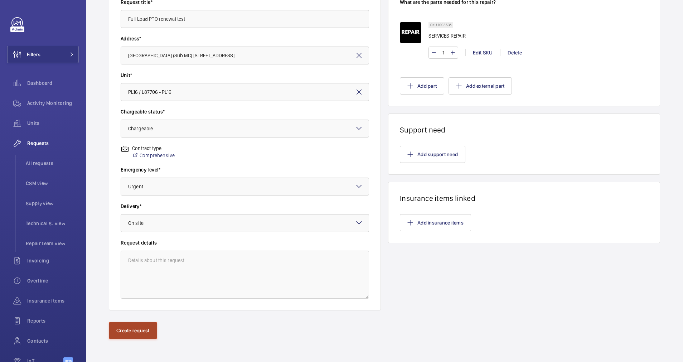
click at [137, 337] on button "Create request" at bounding box center [133, 330] width 48 height 17
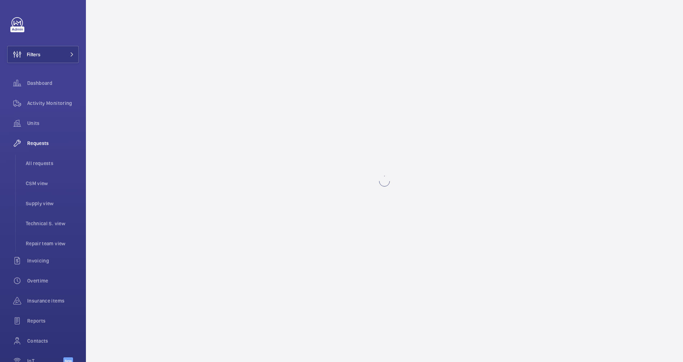
scroll to position [0, 0]
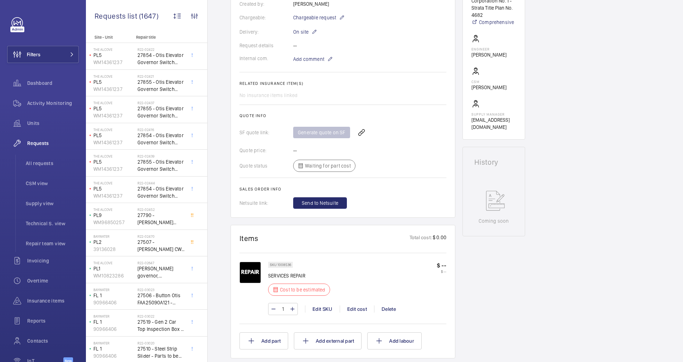
scroll to position [215, 0]
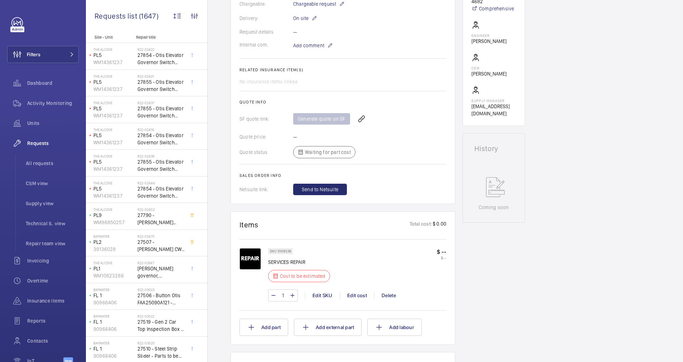
click at [444, 251] on p "$ --" at bounding box center [442, 252] width 10 height 8
click at [353, 297] on div "Edit cost" at bounding box center [357, 295] width 34 height 7
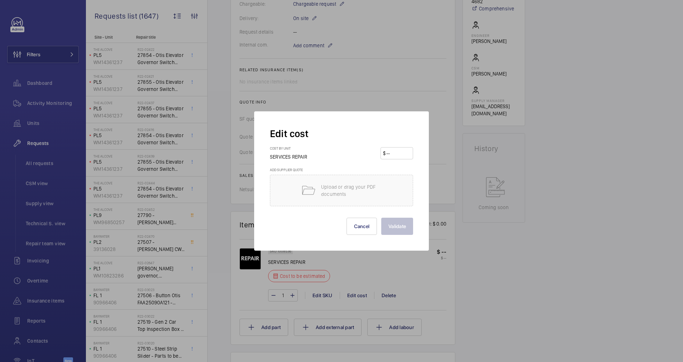
click at [397, 153] on input "number" at bounding box center [398, 153] width 25 height 11
type input "950"
click at [390, 222] on button "Validate" at bounding box center [397, 226] width 32 height 17
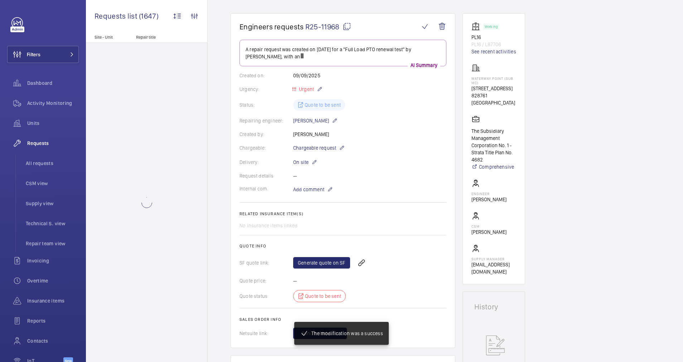
scroll to position [107, 0]
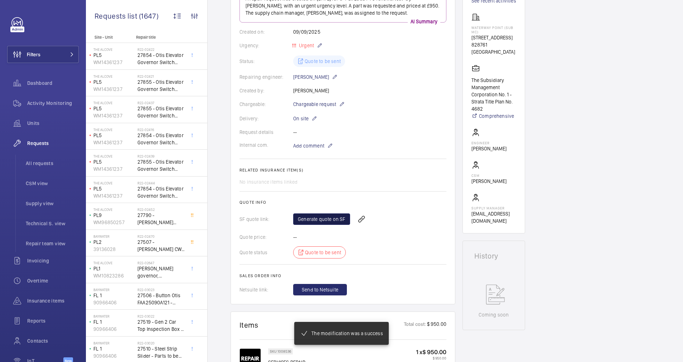
click at [311, 217] on link "Generate quote on SF" at bounding box center [321, 218] width 57 height 11
